Goal: Transaction & Acquisition: Obtain resource

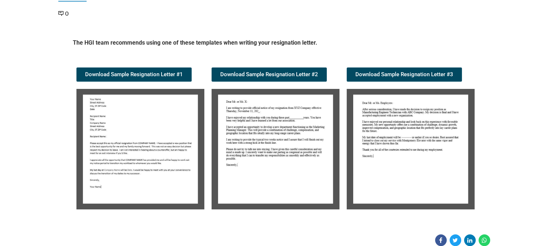
scroll to position [109, 0]
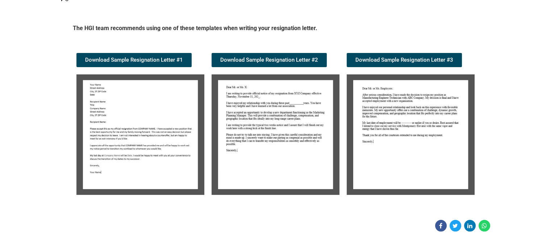
click at [126, 127] on img at bounding box center [140, 134] width 128 height 120
click at [131, 58] on span "Download Sample Resignation Letter #1" at bounding box center [134, 59] width 98 height 5
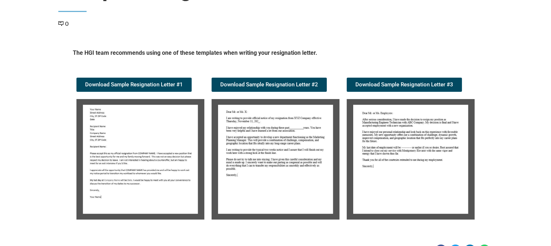
scroll to position [36, 0]
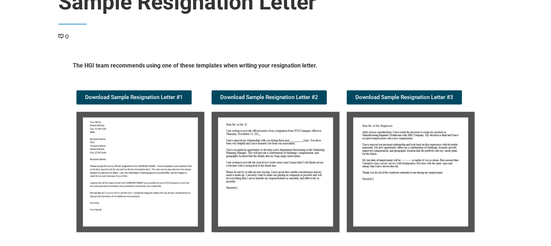
scroll to position [72, 0]
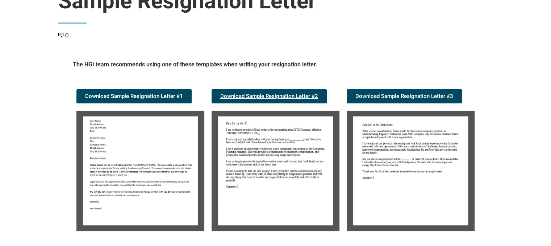
click at [274, 95] on span "Download Sample Resignation Letter #2" at bounding box center [269, 95] width 98 height 5
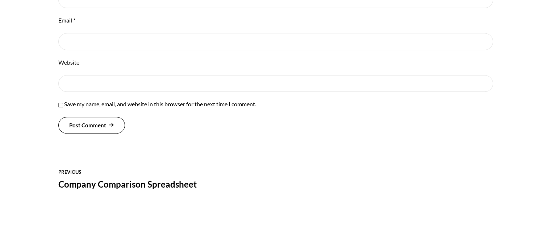
scroll to position [543, 0]
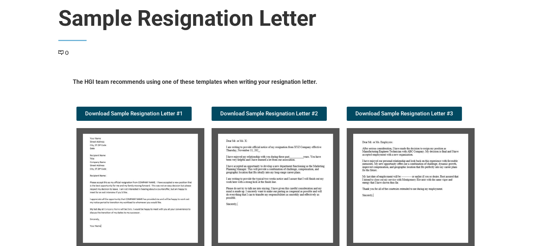
scroll to position [72, 0]
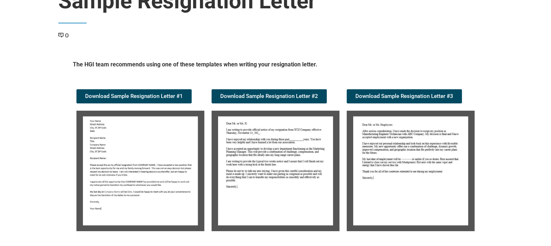
click at [148, 166] on img at bounding box center [140, 170] width 128 height 120
click at [134, 97] on span "Download Sample Resignation Letter #1" at bounding box center [134, 95] width 98 height 5
click at [398, 93] on span "Download Sample Resignation Letter #3" at bounding box center [404, 95] width 98 height 5
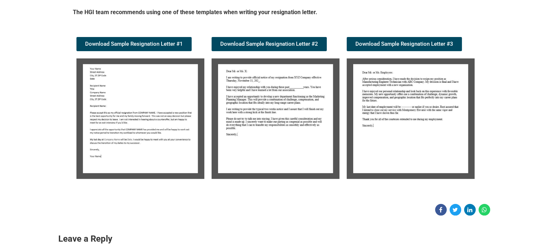
scroll to position [0, 0]
